Goal: Navigation & Orientation: Understand site structure

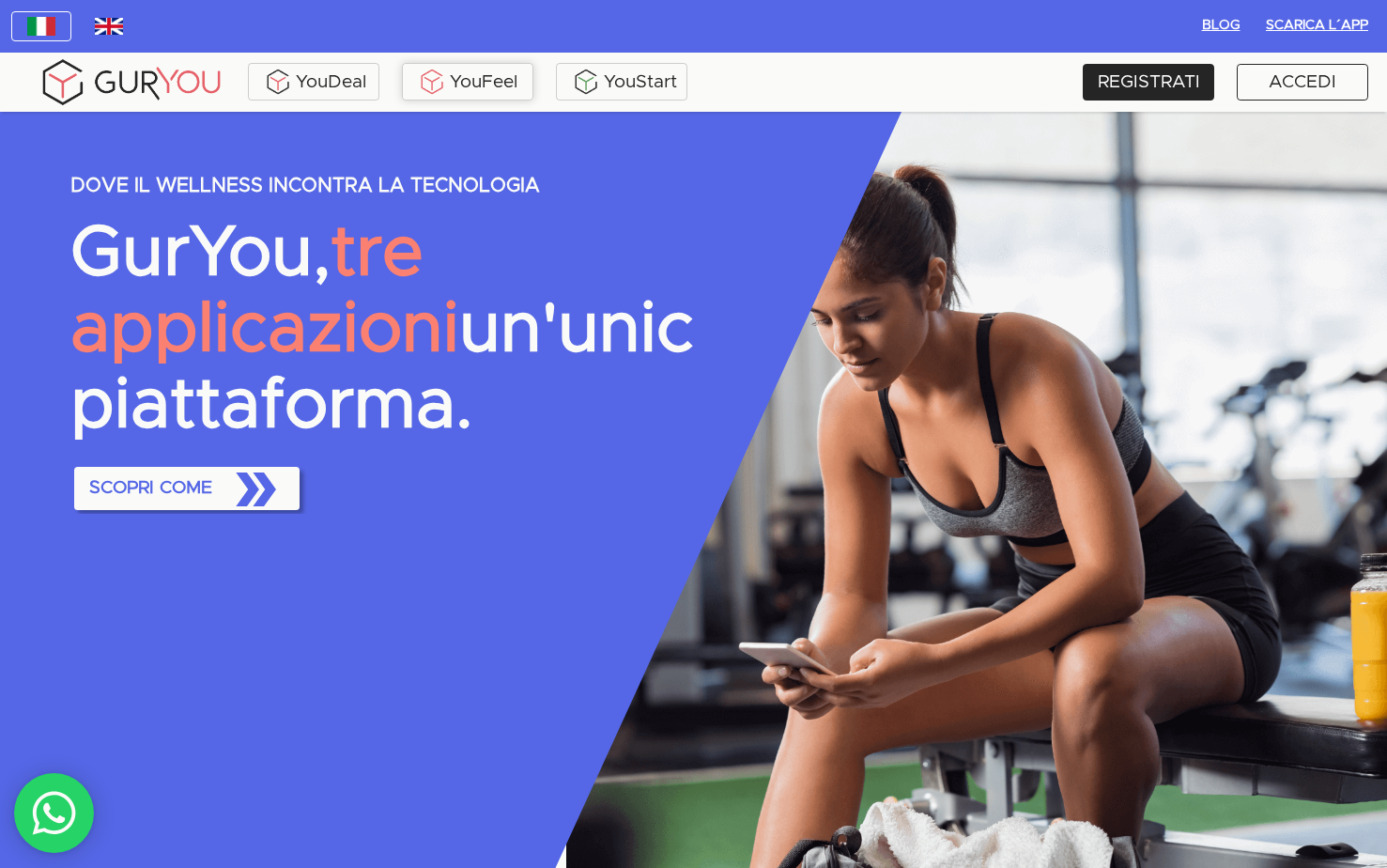
click at [463, 89] on div "YouFeel" at bounding box center [467, 81] width 122 height 28
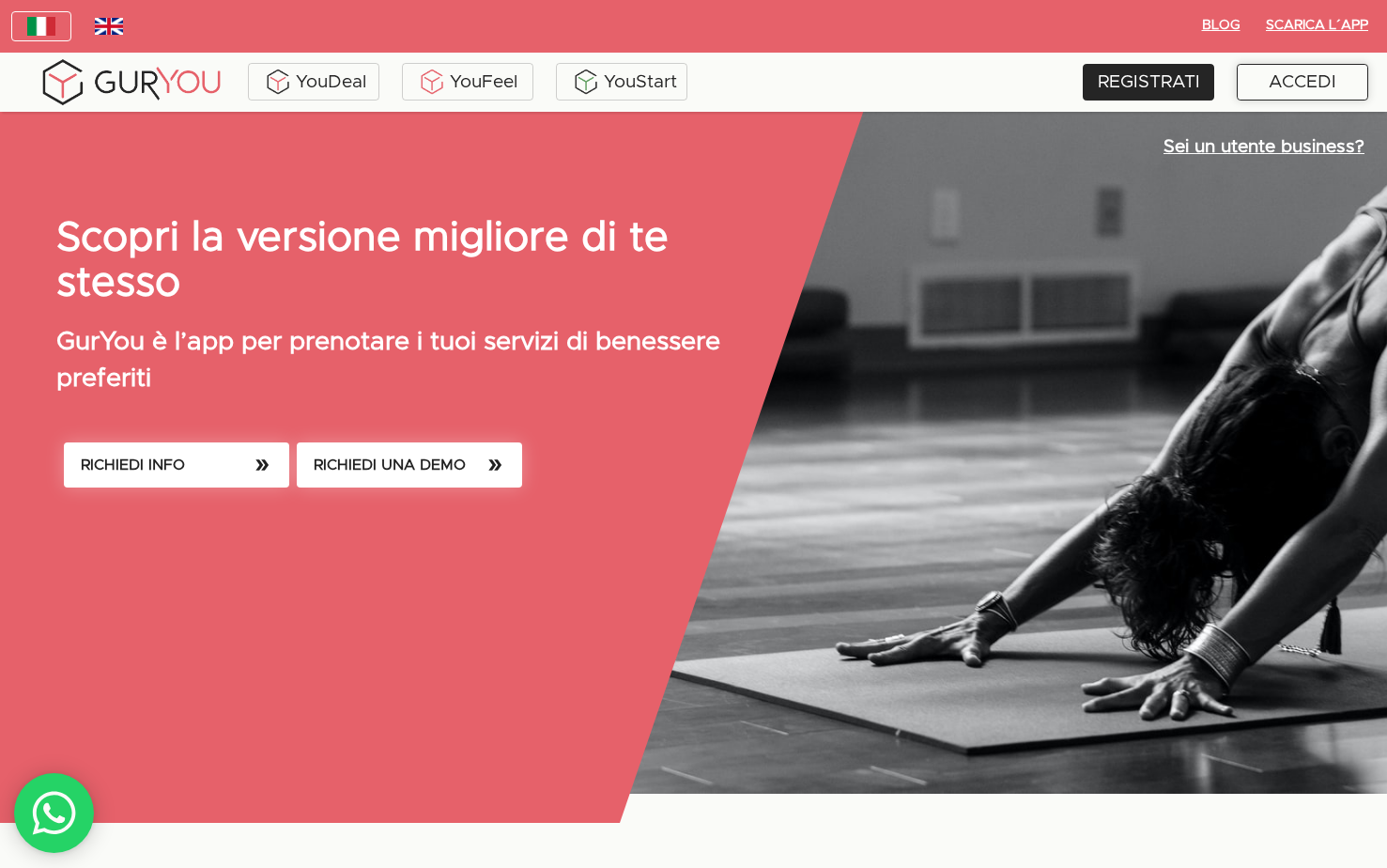
click at [1290, 79] on div "ACCEDI" at bounding box center [1303, 81] width 132 height 37
click at [331, 62] on div "YouDeal YouFeel YouStart" at bounding box center [480, 82] width 923 height 52
click at [335, 73] on div "YouDeal" at bounding box center [314, 81] width 122 height 28
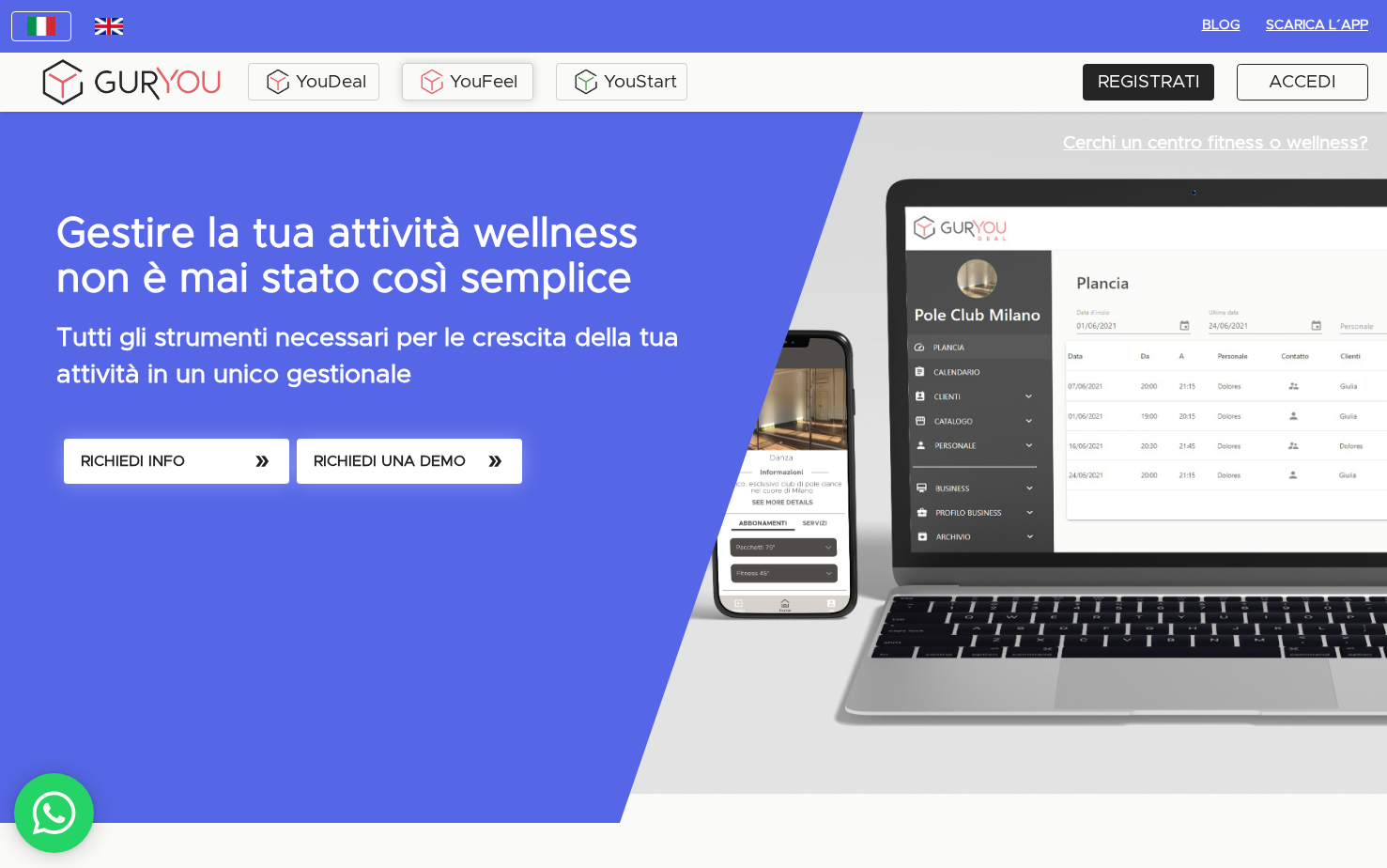
click at [447, 83] on div "YouFeel" at bounding box center [467, 81] width 122 height 28
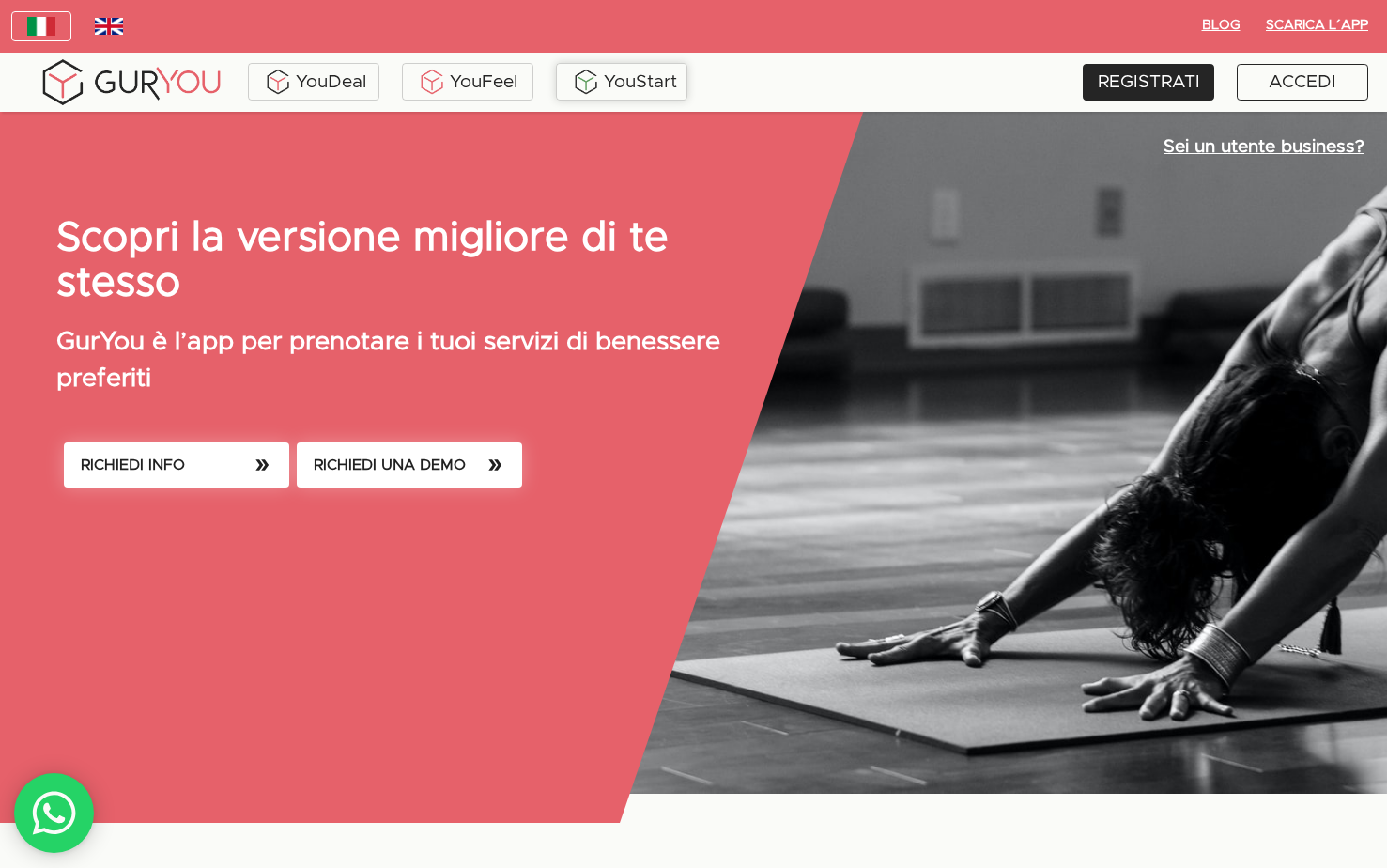
click at [678, 70] on div "YouStart" at bounding box center [621, 81] width 122 height 28
